Goal: Task Accomplishment & Management: Manage account settings

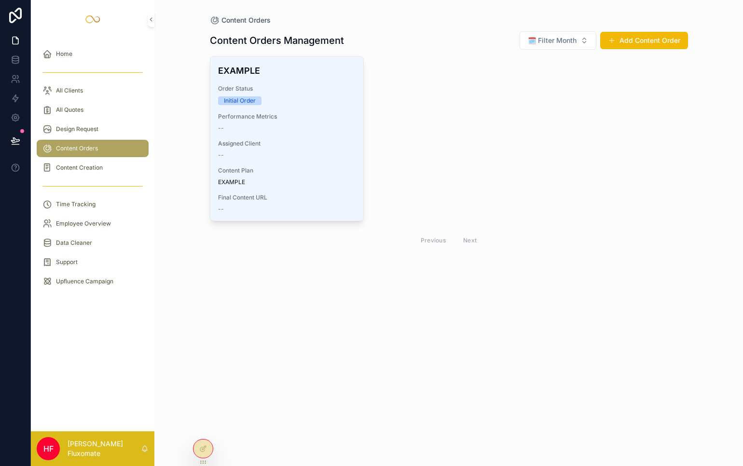
click at [580, 42] on button "🗓️ Filter Month" at bounding box center [557, 40] width 77 height 18
click at [549, 162] on div "September" at bounding box center [557, 158] width 134 height 15
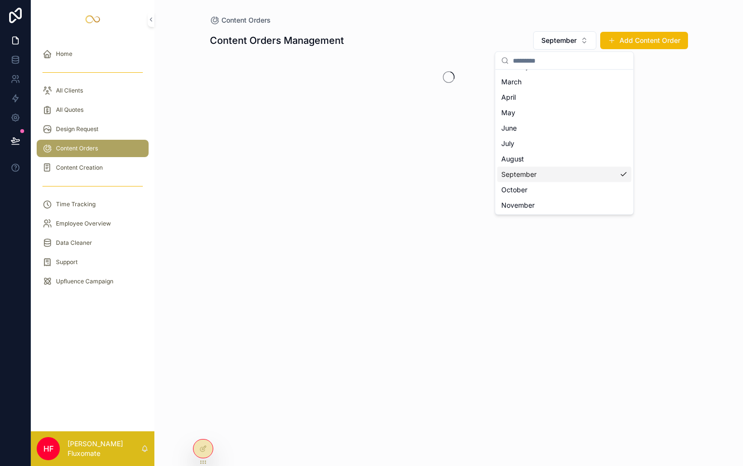
scroll to position [59, 0]
click at [570, 37] on span "September" at bounding box center [558, 41] width 35 height 10
drag, startPoint x: 570, startPoint y: 177, endPoint x: 575, endPoint y: 174, distance: 5.6
click at [570, 177] on div "October" at bounding box center [564, 174] width 134 height 15
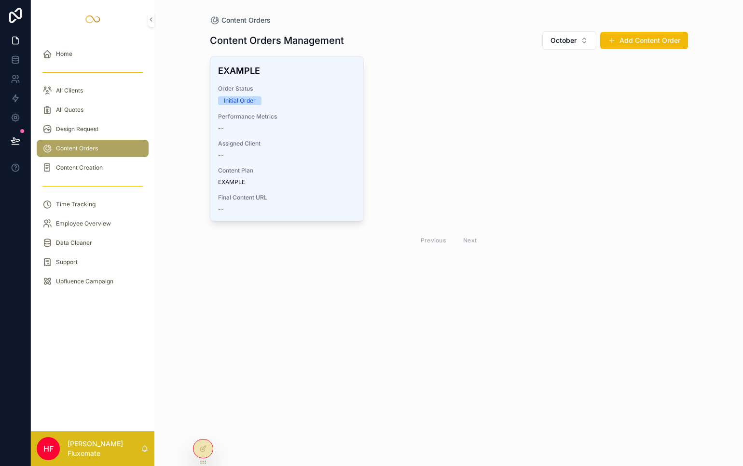
click at [551, 38] on span "October" at bounding box center [563, 41] width 26 height 10
click at [558, 79] on div "None" at bounding box center [569, 79] width 134 height 15
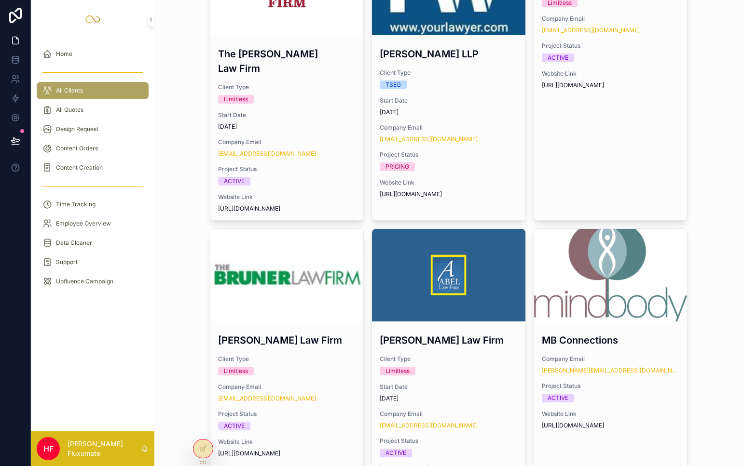
scroll to position [774, 0]
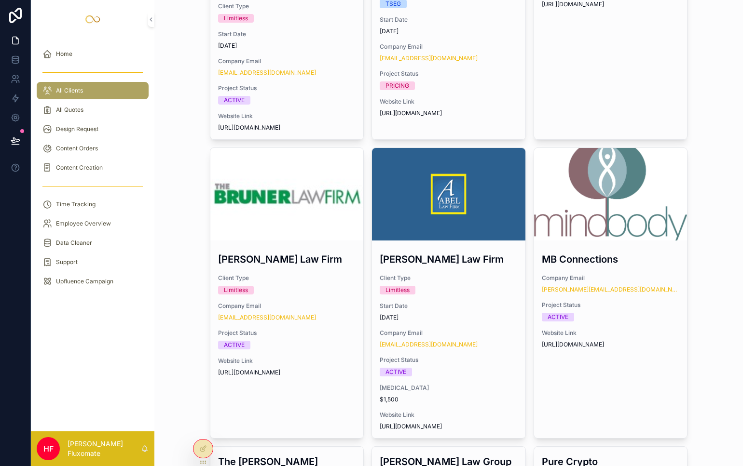
click at [0, 0] on div "scrollable content" at bounding box center [0, 0] width 0 height 0
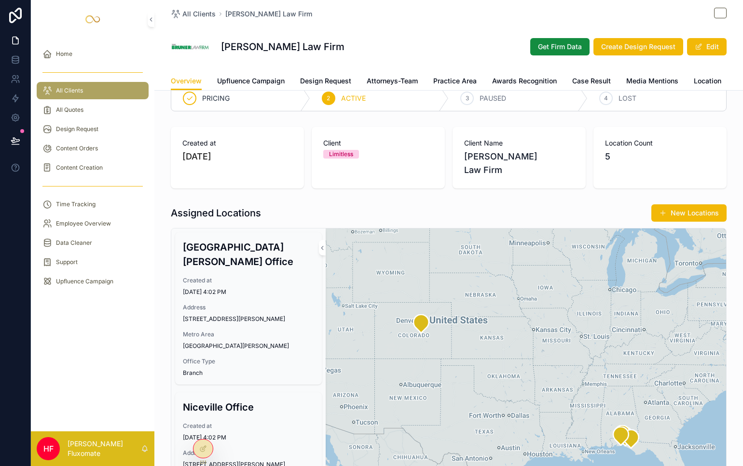
scroll to position [0, 146]
click at [712, 85] on span "Details" at bounding box center [717, 81] width 23 height 10
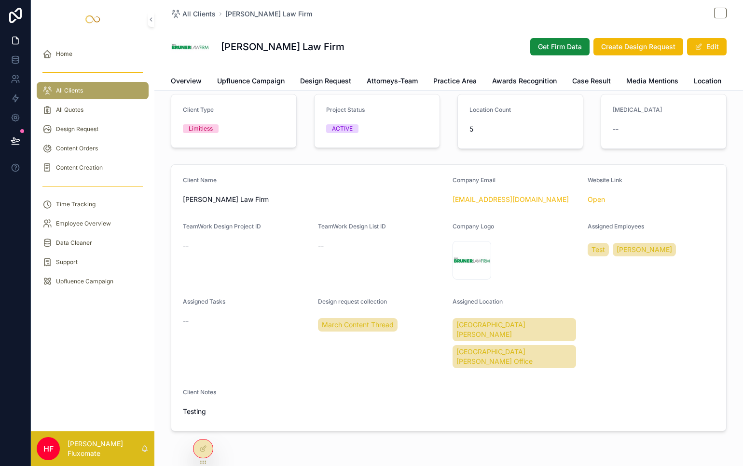
scroll to position [31, 0]
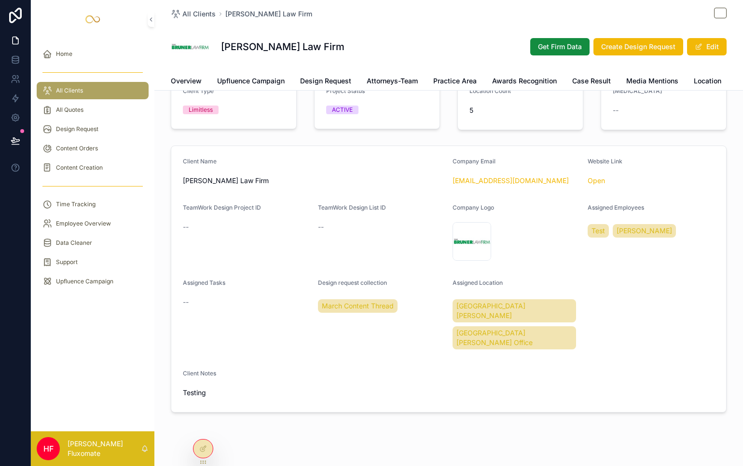
drag, startPoint x: 704, startPoint y: 43, endPoint x: 480, endPoint y: 211, distance: 280.3
click at [704, 43] on button "Edit" at bounding box center [707, 46] width 40 height 17
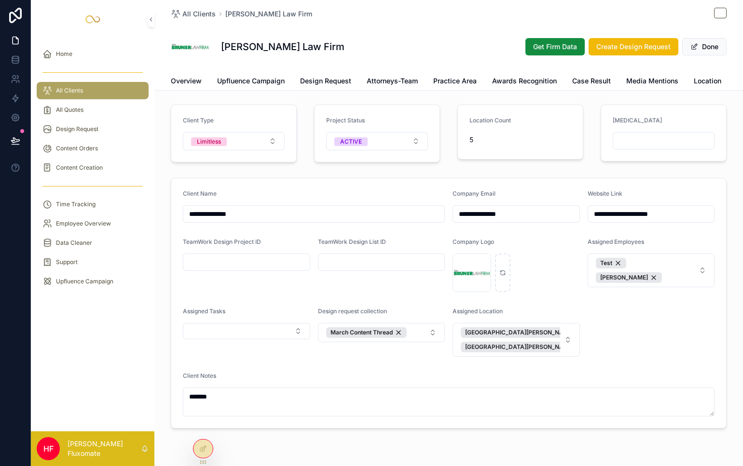
scroll to position [0, 0]
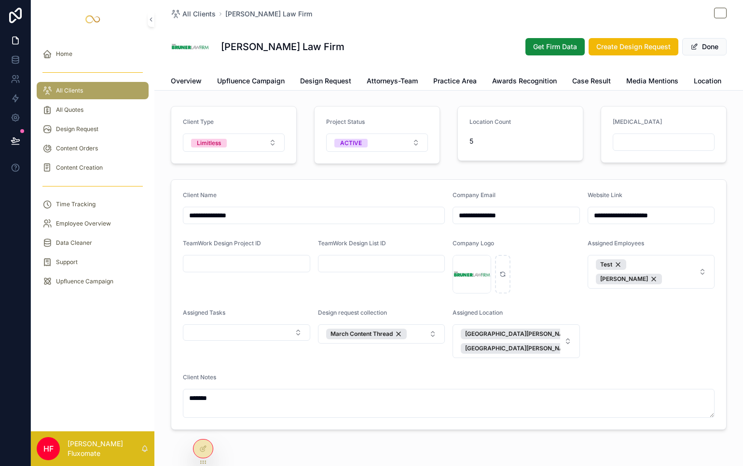
click at [699, 46] on button "Done" at bounding box center [704, 46] width 44 height 17
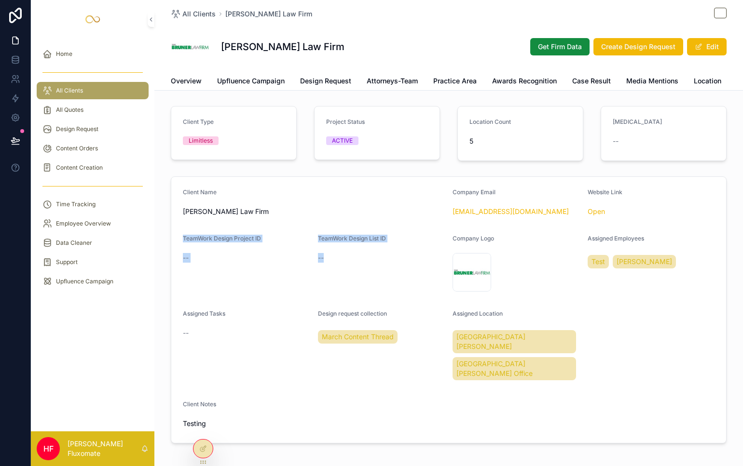
drag, startPoint x: 319, startPoint y: 263, endPoint x: 200, endPoint y: 240, distance: 121.8
click at [172, 245] on form "Client Name [PERSON_NAME] Law Firm Company Email [EMAIL_ADDRESS][DOMAIN_NAME] W…" at bounding box center [448, 310] width 554 height 266
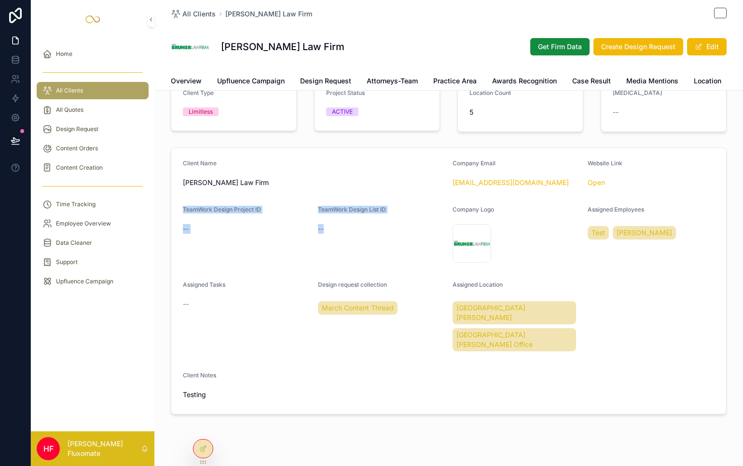
scroll to position [31, 0]
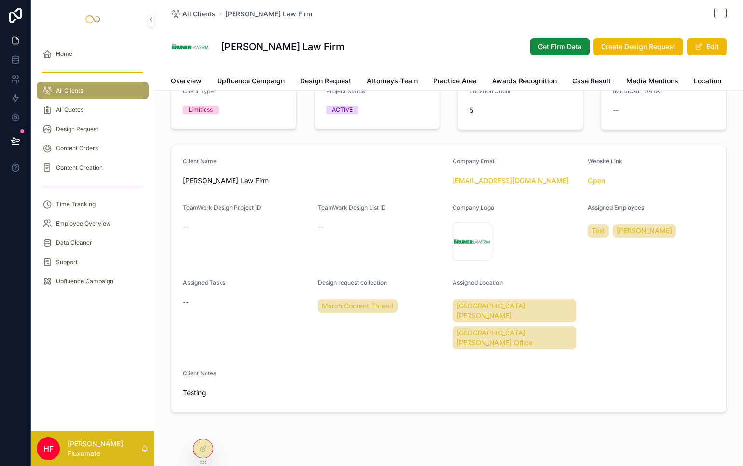
click at [615, 323] on form "Client Name [PERSON_NAME] Law Firm Company Email [EMAIL_ADDRESS][DOMAIN_NAME] W…" at bounding box center [448, 279] width 554 height 266
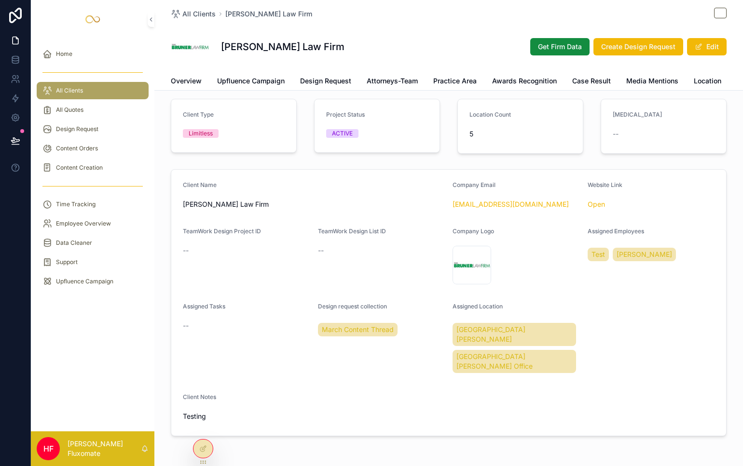
scroll to position [7, 0]
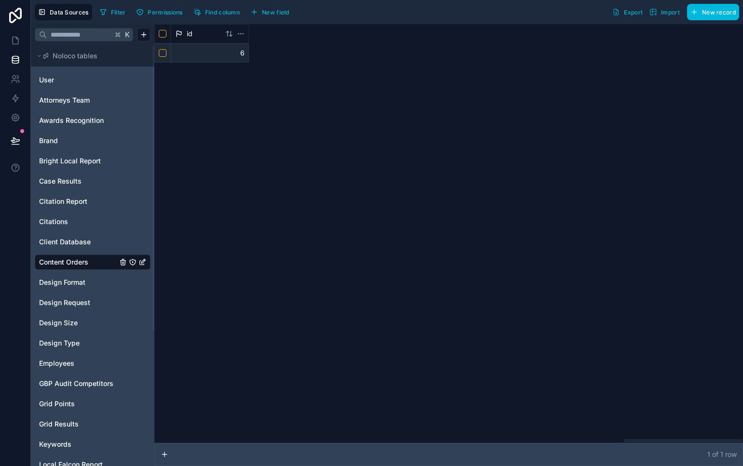
scroll to position [0, 2336]
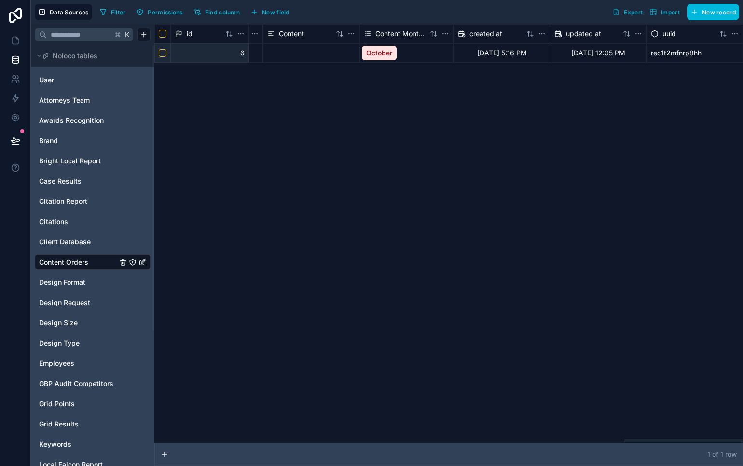
click at [444, 35] on html "Data Sources Filter Permissions Find column New field Export Import New record …" at bounding box center [371, 233] width 743 height 466
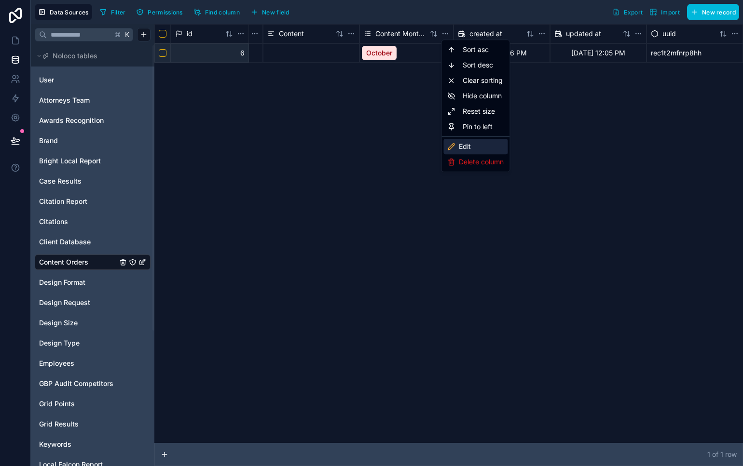
click at [477, 142] on div "Edit" at bounding box center [475, 146] width 64 height 15
